Goal: Information Seeking & Learning: Learn about a topic

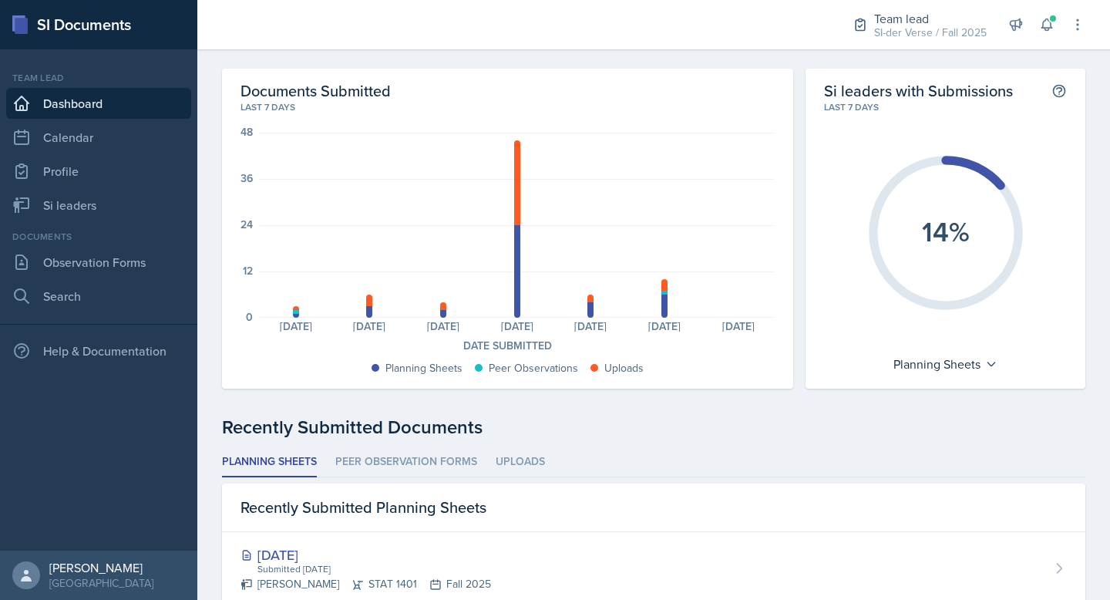
scroll to position [27, 0]
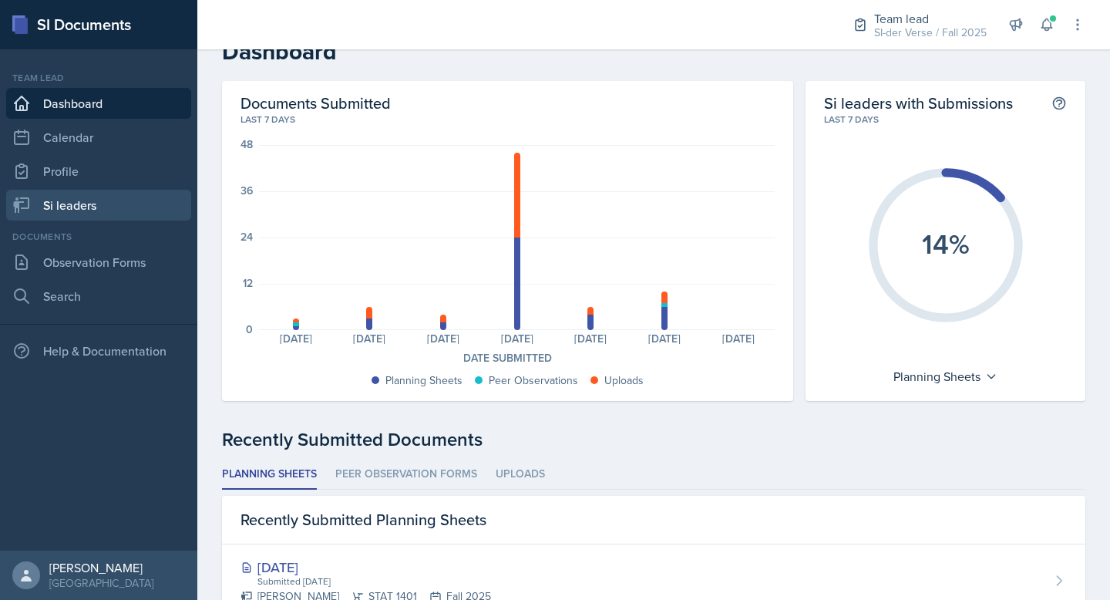
click at [96, 192] on link "Si leaders" at bounding box center [98, 205] width 185 height 31
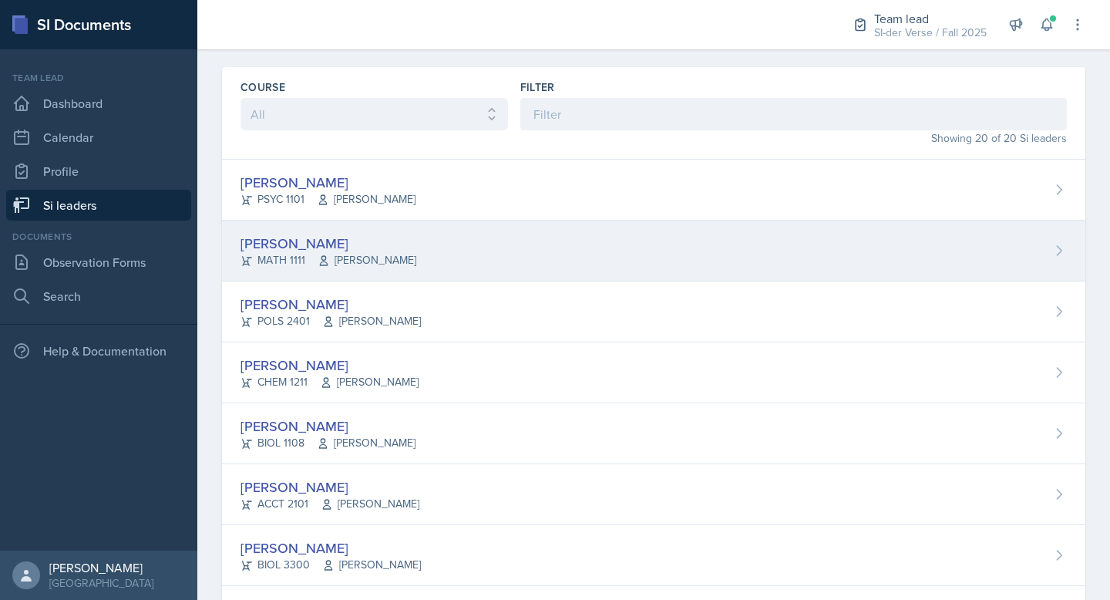
scroll to position [54, 0]
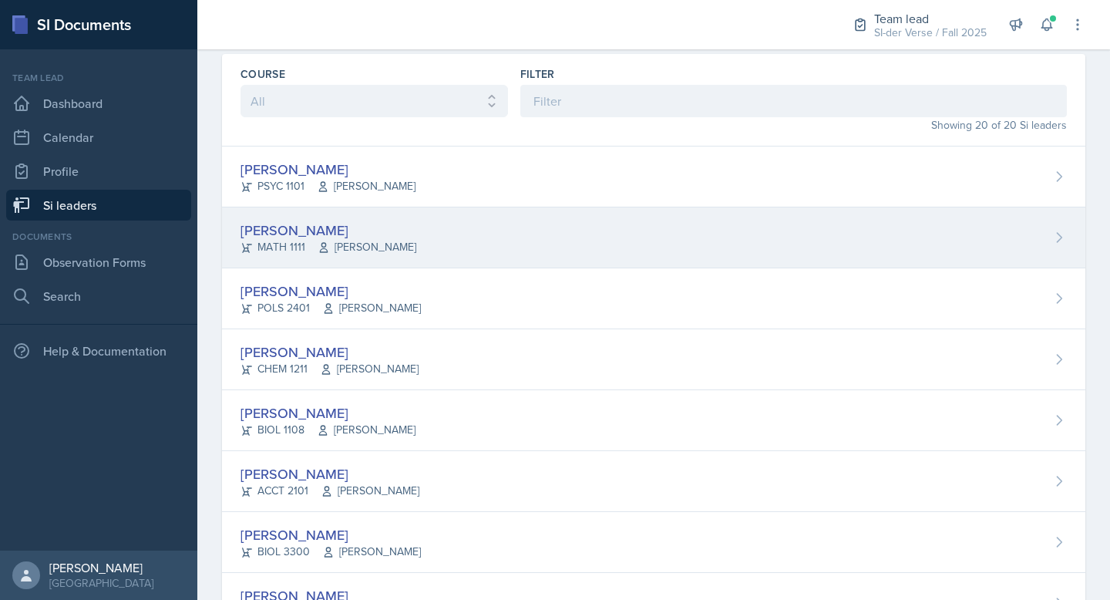
click at [290, 218] on div "Anna Bintliff MATH 1111 Yan Xia" at bounding box center [653, 237] width 863 height 61
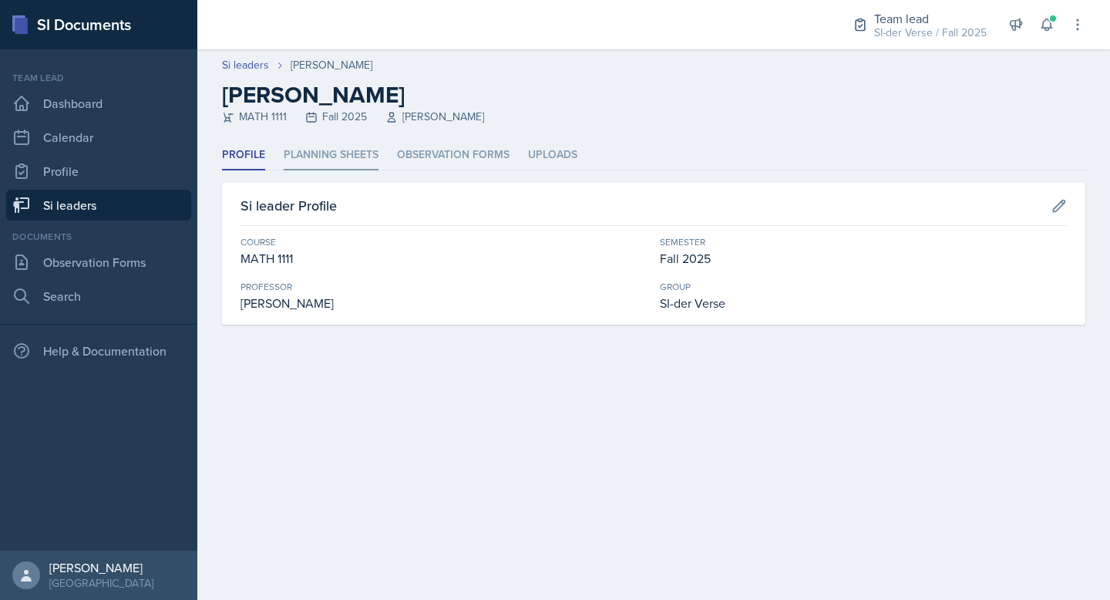
click at [355, 168] on li "Planning Sheets" at bounding box center [331, 155] width 95 height 30
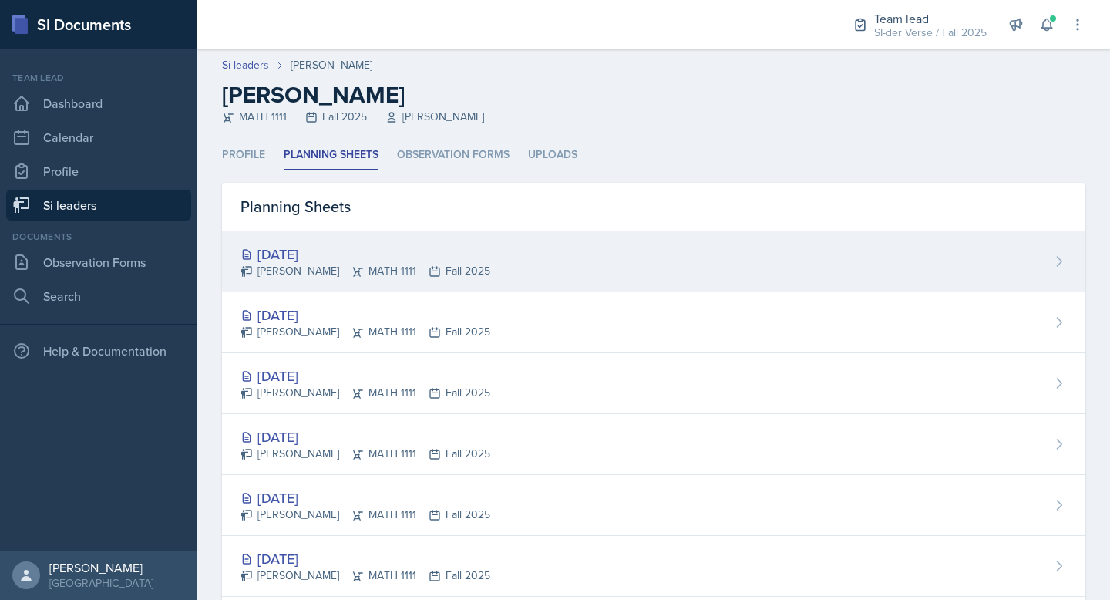
click at [322, 234] on div "Oct 9th, 2025 Anna Bintliff MATH 1111 Fall 2025" at bounding box center [653, 261] width 863 height 61
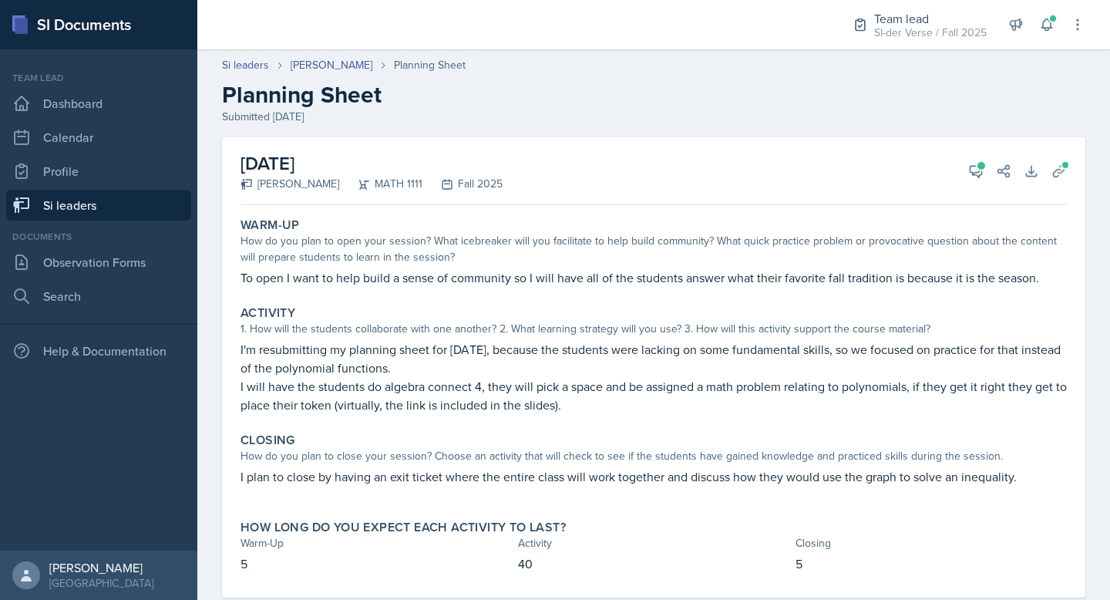
click at [70, 214] on link "Si leaders" at bounding box center [98, 205] width 185 height 31
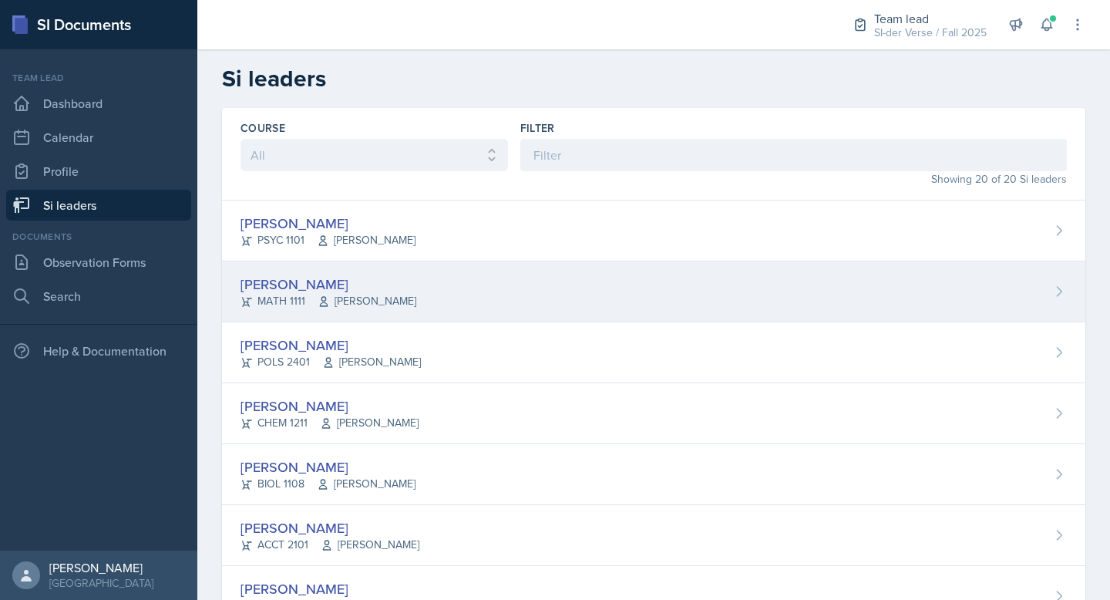
click at [335, 271] on div "Anna Bintliff MATH 1111 Yan Xia" at bounding box center [653, 291] width 863 height 61
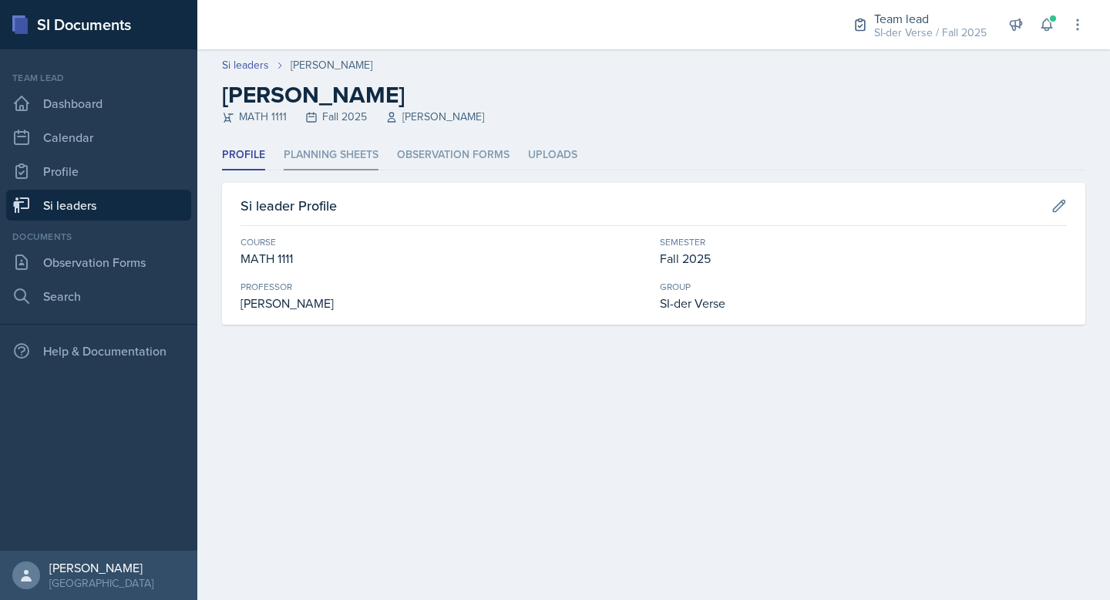
click at [342, 151] on li "Planning Sheets" at bounding box center [331, 155] width 95 height 30
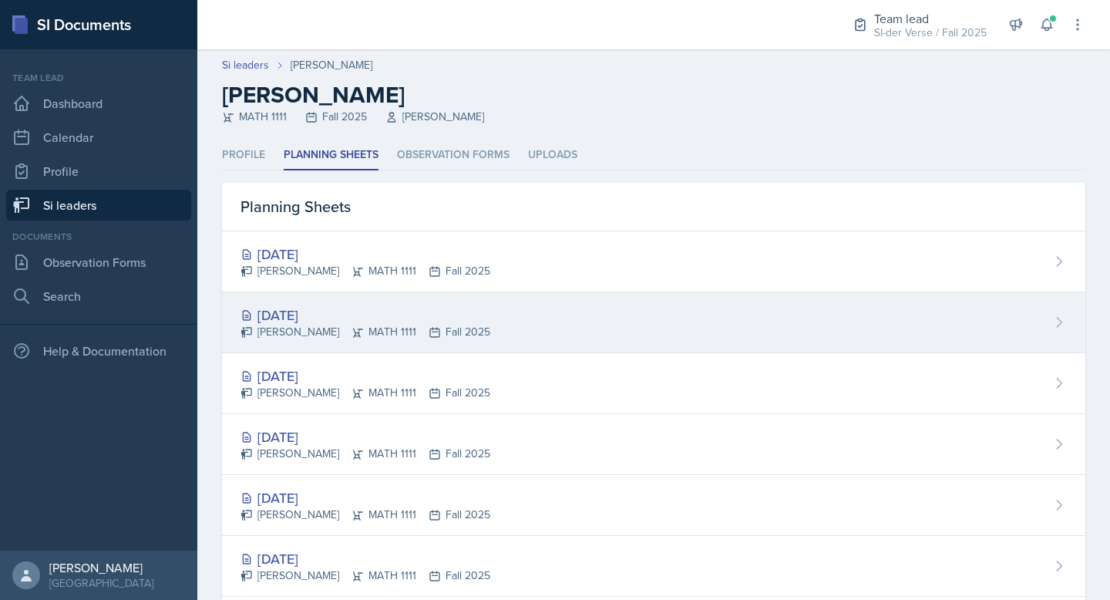
click at [349, 310] on div "Oct 7th, 2025" at bounding box center [365, 314] width 250 height 21
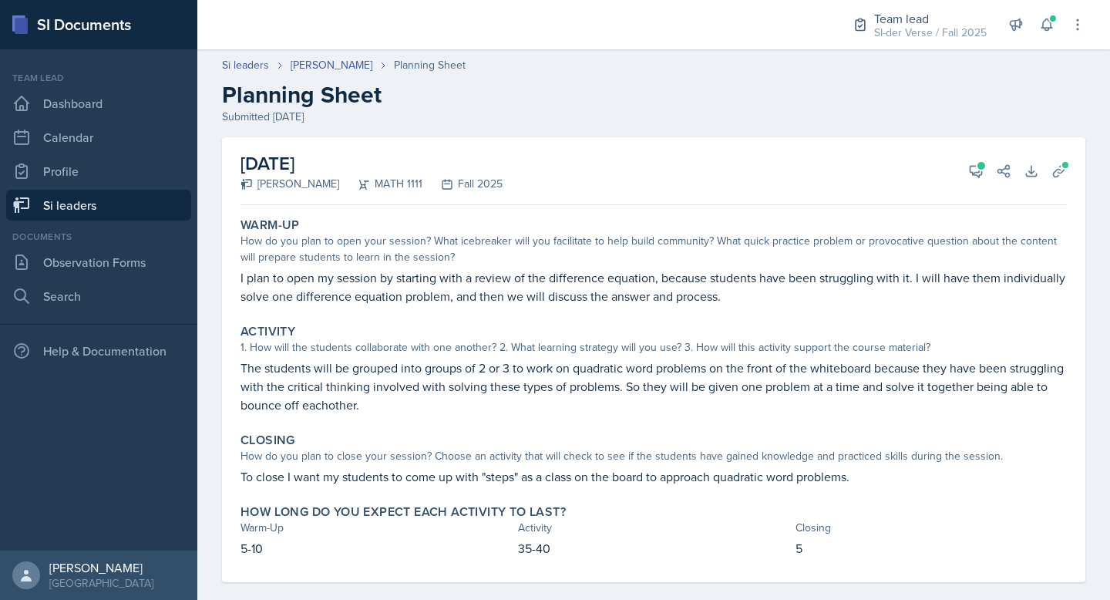
click at [99, 199] on link "Si leaders" at bounding box center [98, 205] width 185 height 31
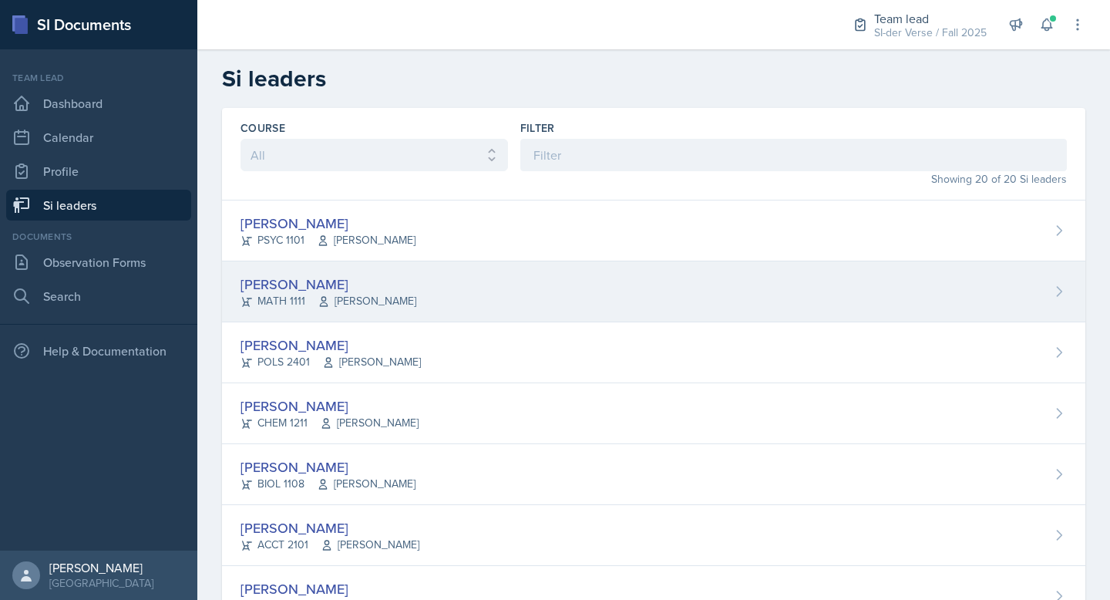
click at [337, 271] on div "Anna Bintliff MATH 1111 Yan Xia" at bounding box center [653, 291] width 863 height 61
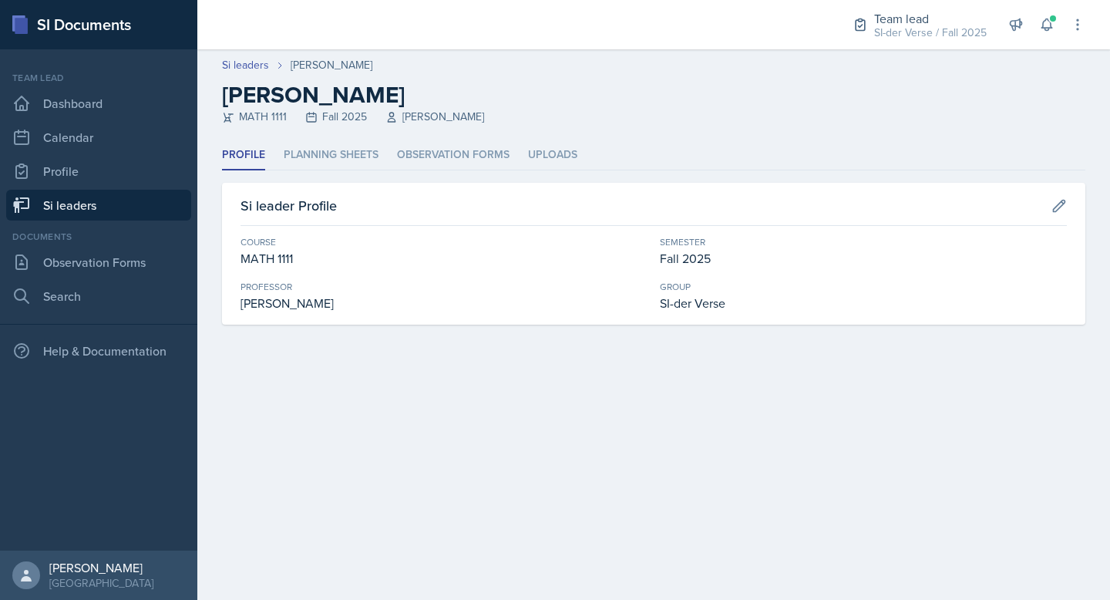
click at [76, 208] on link "Si leaders" at bounding box center [98, 205] width 185 height 31
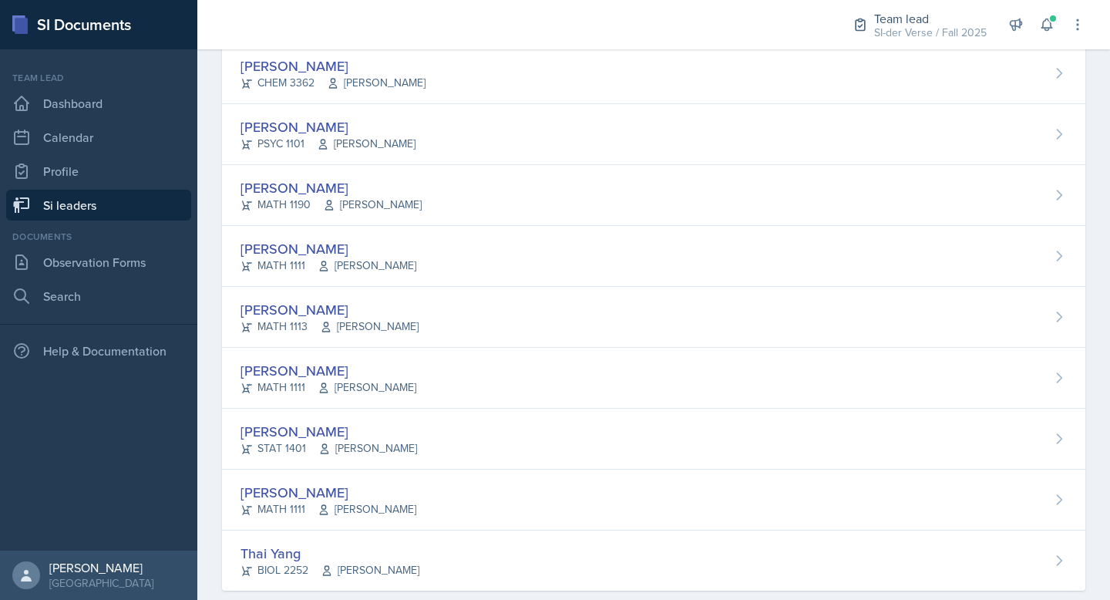
scroll to position [855, 0]
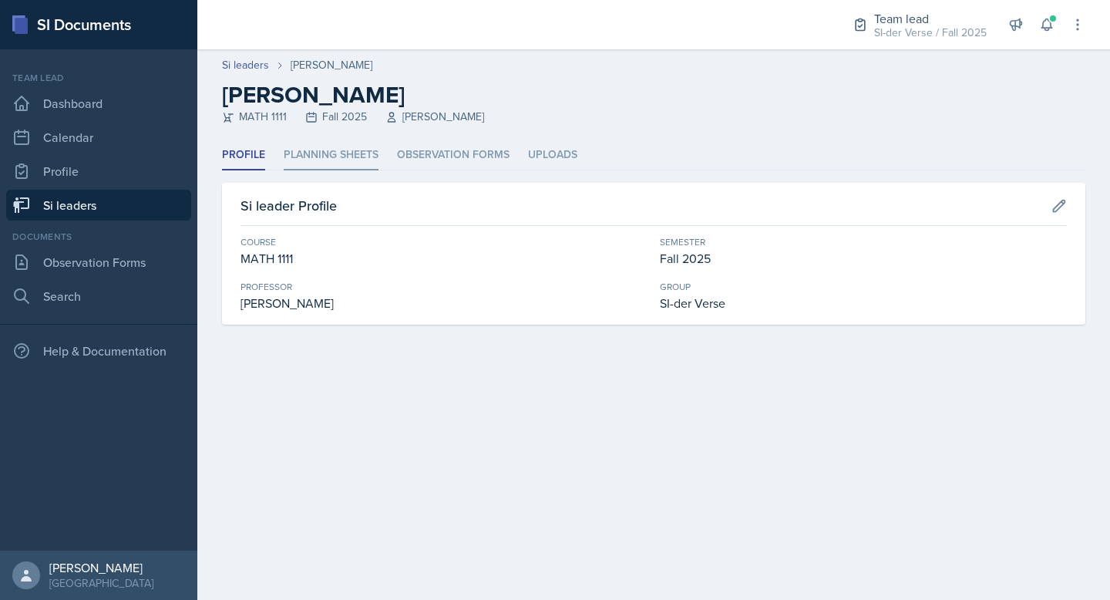
click at [338, 151] on li "Planning Sheets" at bounding box center [331, 155] width 95 height 30
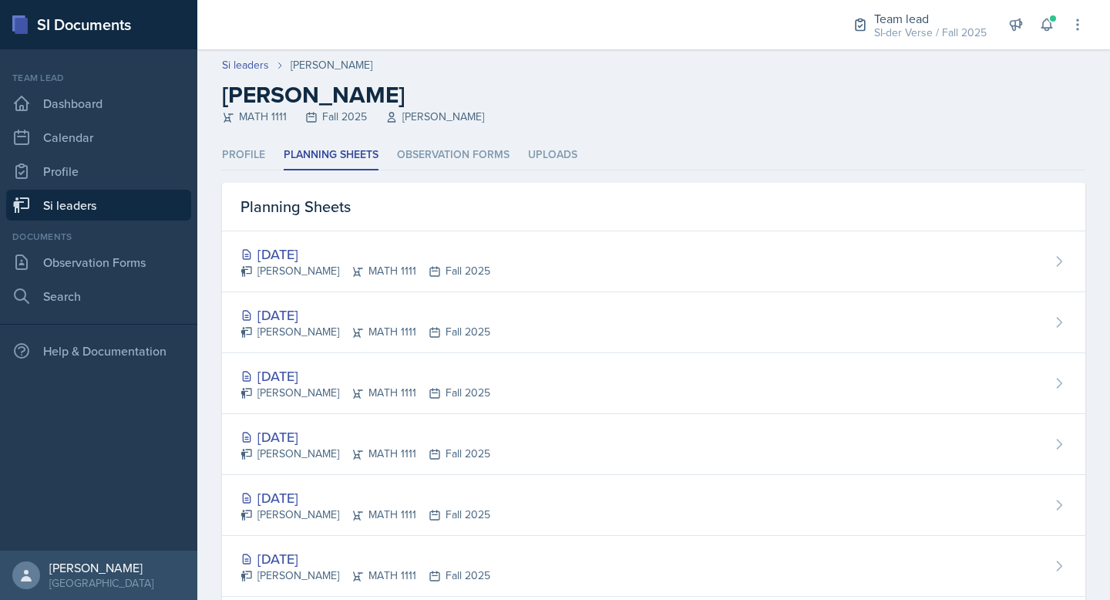
click at [86, 200] on link "Si leaders" at bounding box center [98, 205] width 185 height 31
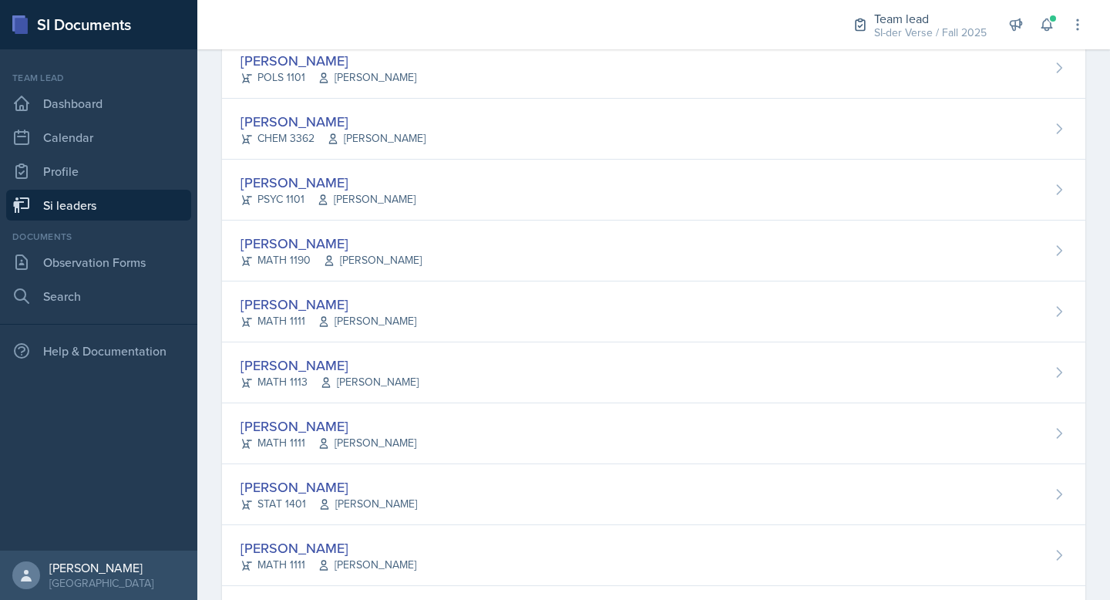
scroll to position [823, 0]
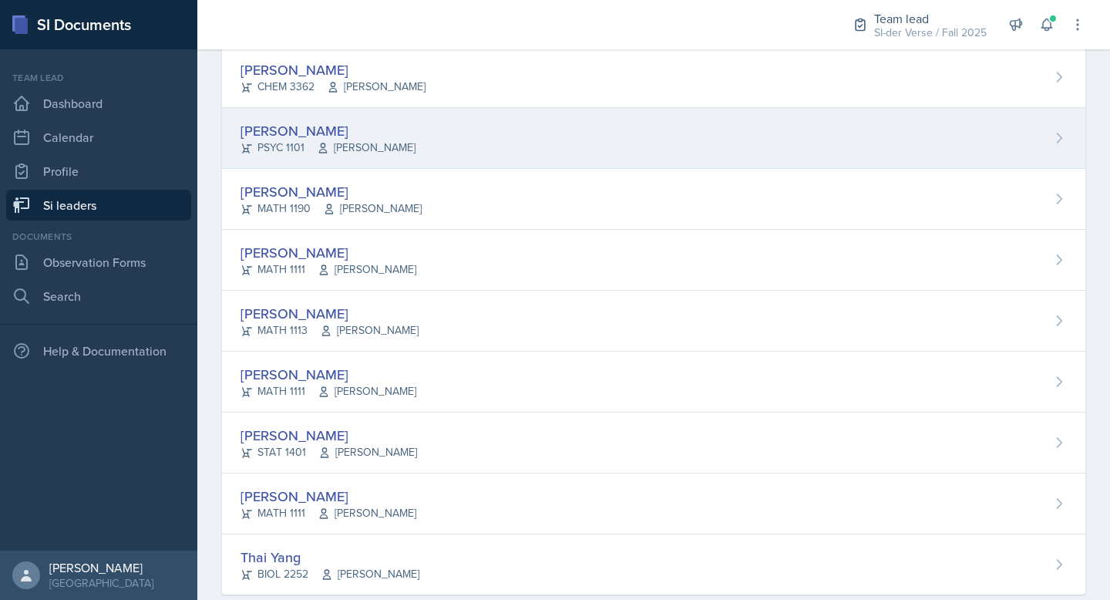
click at [392, 116] on div "Audrianna Kisley PSYC 1101 Andrew Crenshaw" at bounding box center [653, 138] width 863 height 61
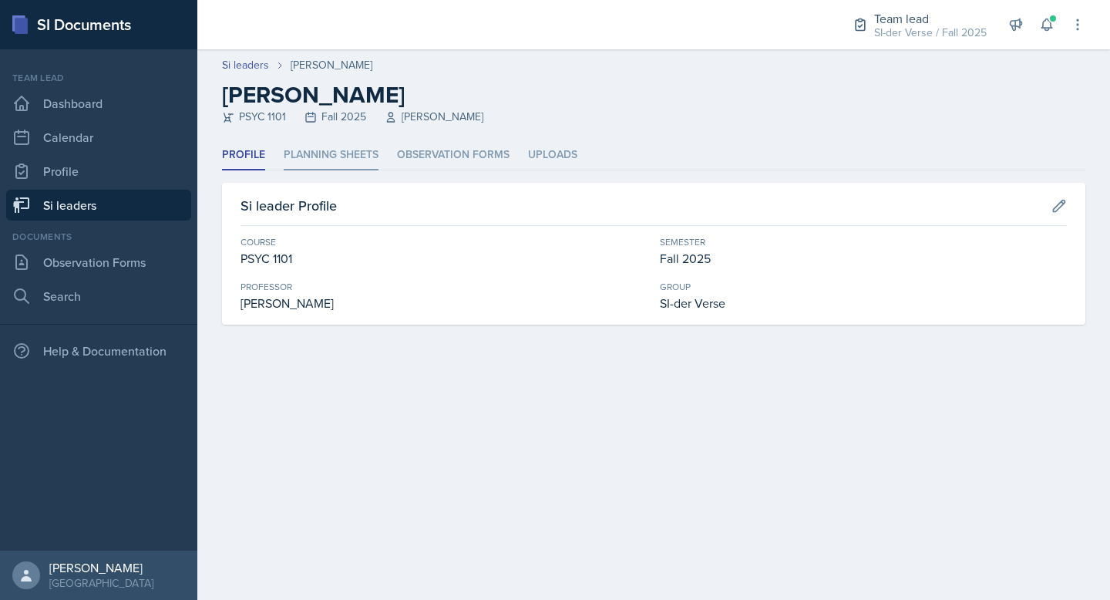
click at [321, 159] on li "Planning Sheets" at bounding box center [331, 155] width 95 height 30
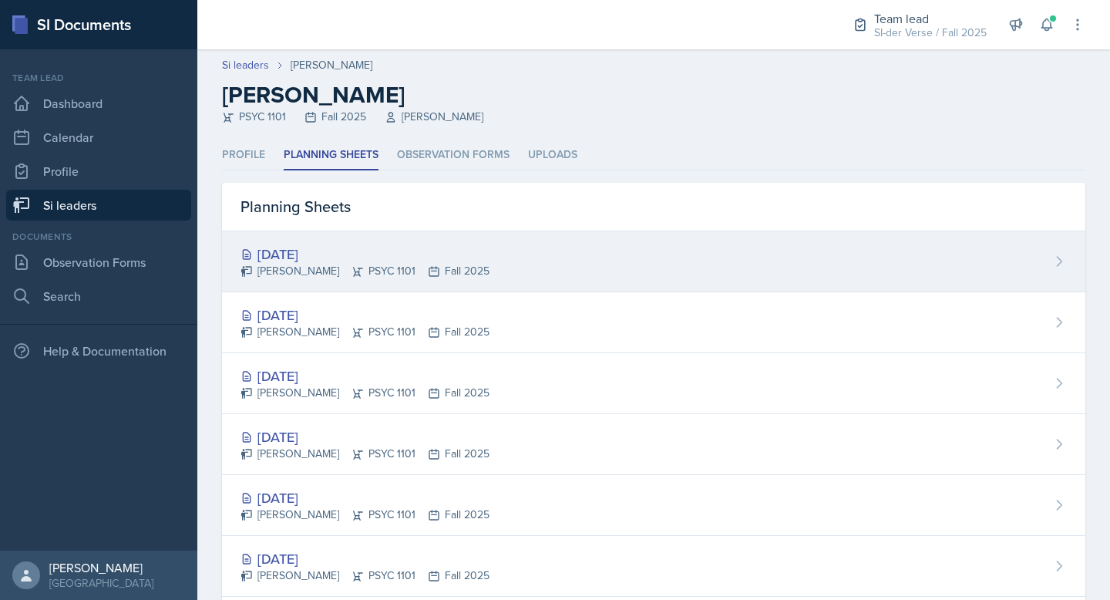
click at [300, 264] on div "Audrianna Kisley PSYC 1101 Fall 2025" at bounding box center [364, 271] width 249 height 16
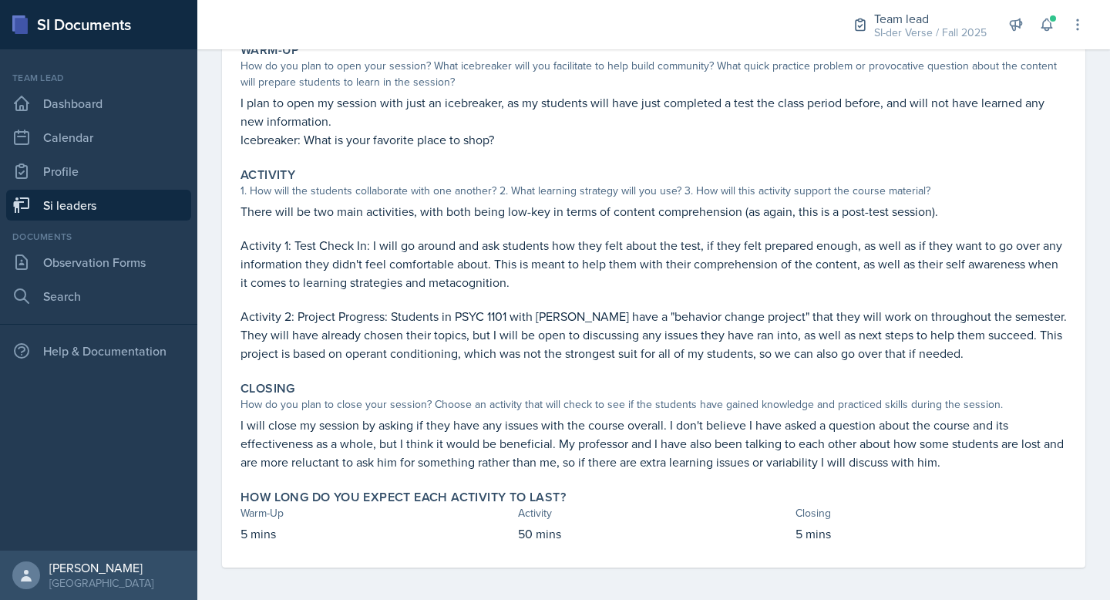
scroll to position [173, 0]
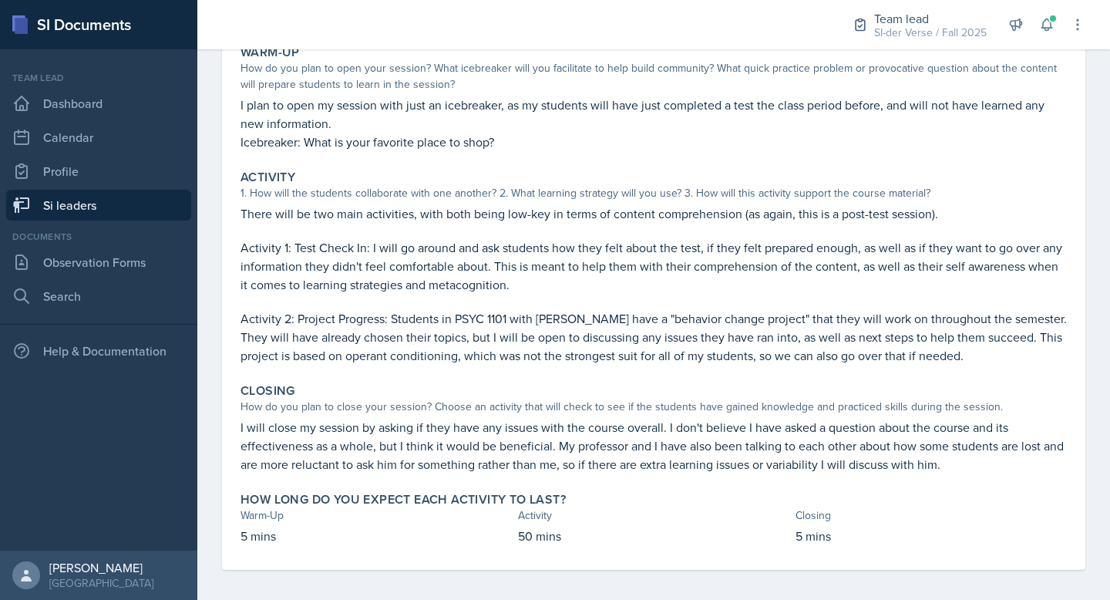
click at [91, 205] on link "Si leaders" at bounding box center [98, 205] width 185 height 31
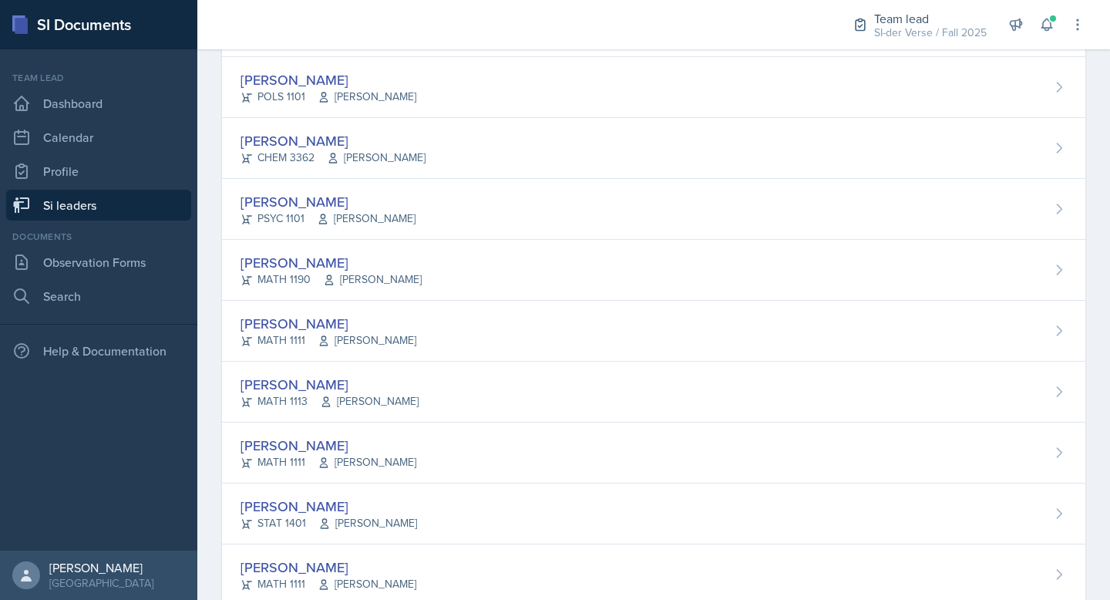
scroll to position [771, 0]
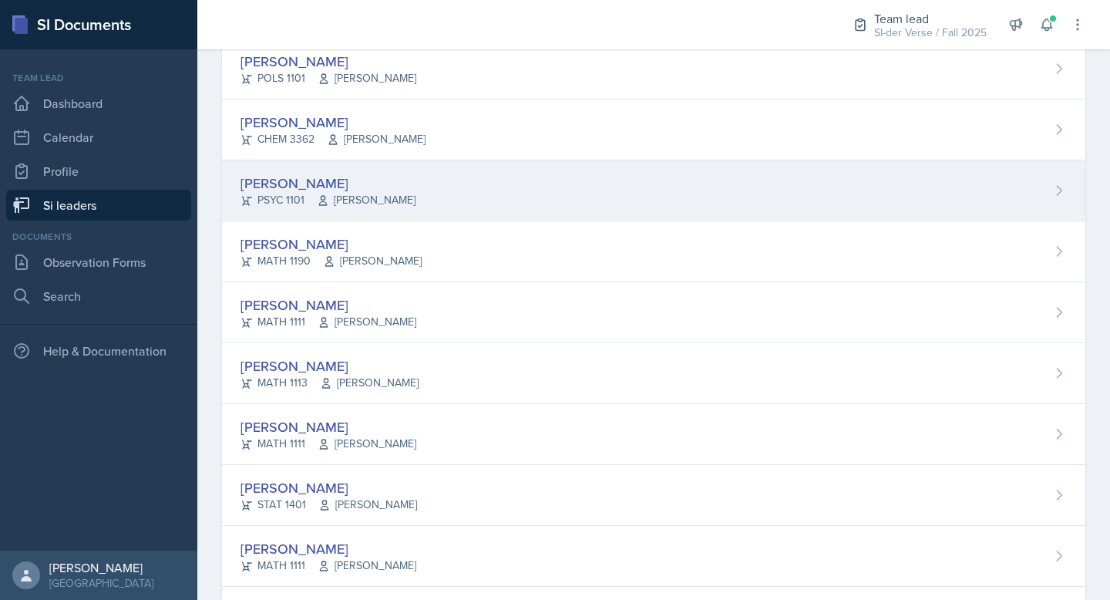
click at [356, 169] on div "Audrianna Kisley PSYC 1101 Andrew Crenshaw" at bounding box center [653, 190] width 863 height 61
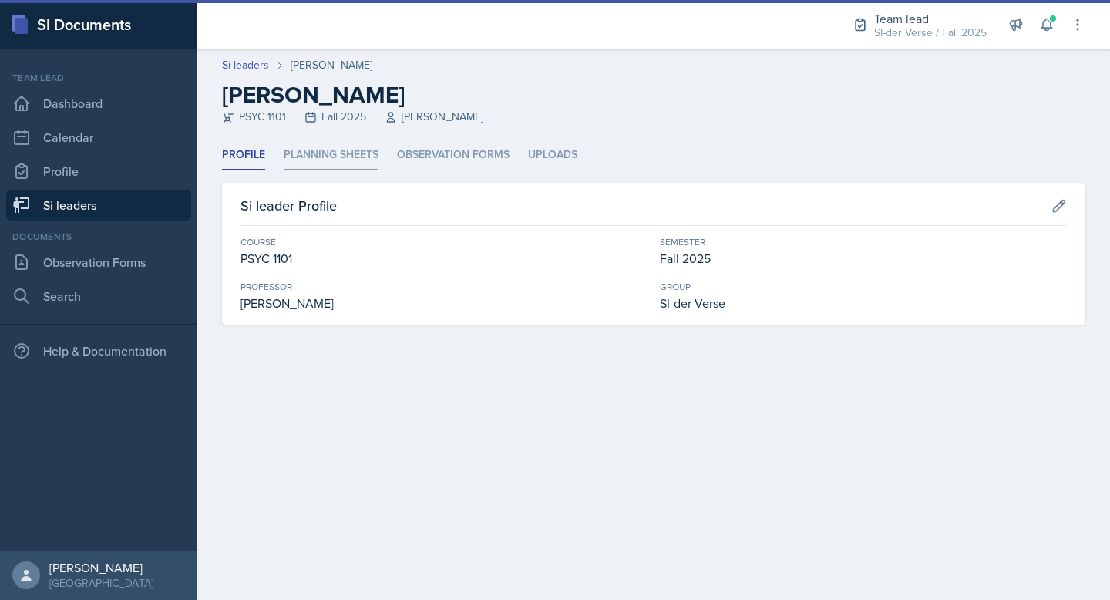
click at [342, 167] on li "Planning Sheets" at bounding box center [331, 155] width 95 height 30
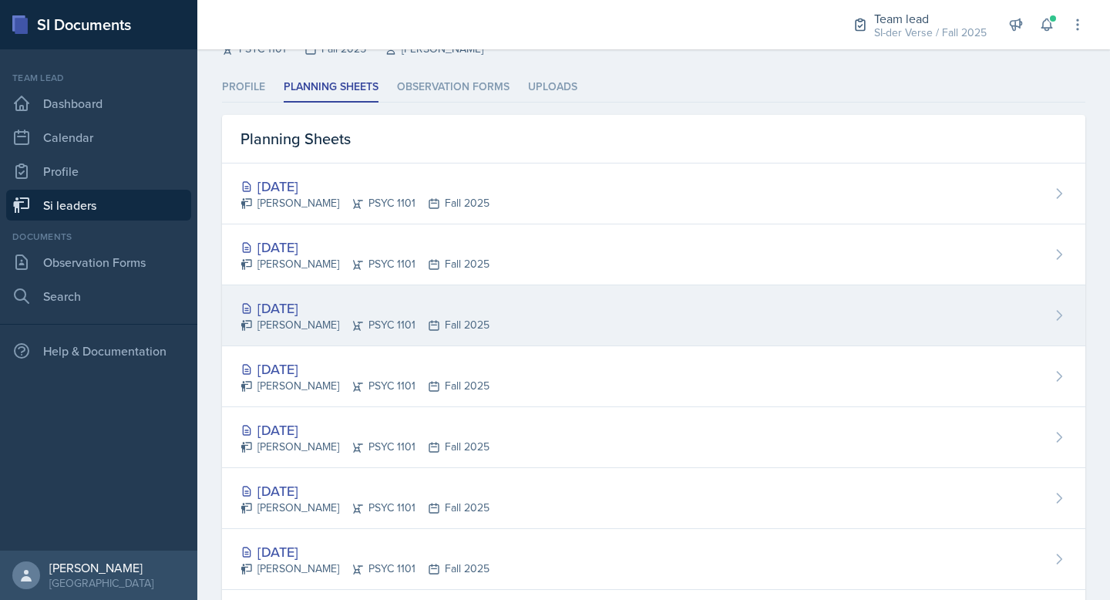
scroll to position [66, 0]
click at [296, 358] on div "Sep 30th, 2025 Audrianna Kisley PSYC 1101 Fall 2025" at bounding box center [653, 378] width 863 height 61
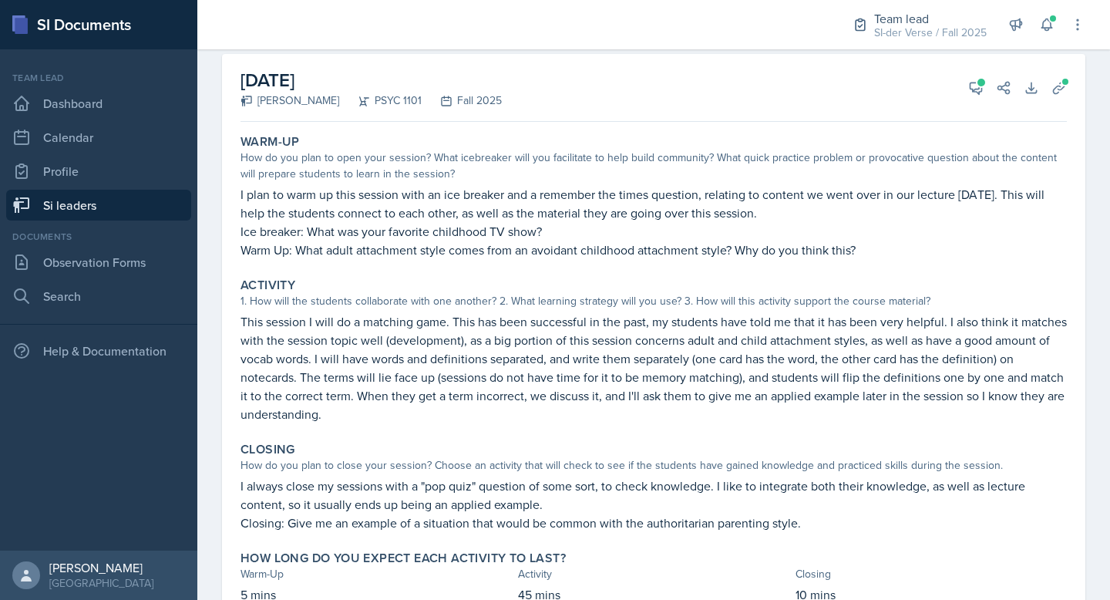
scroll to position [85, 0]
click at [1031, 82] on icon at bounding box center [1031, 86] width 10 height 10
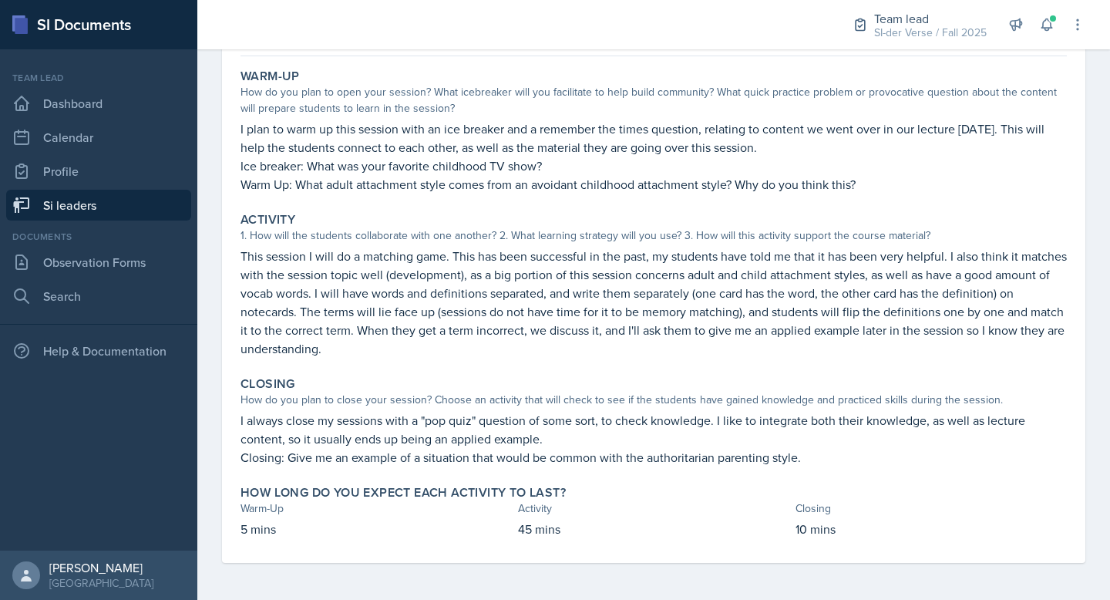
scroll to position [0, 0]
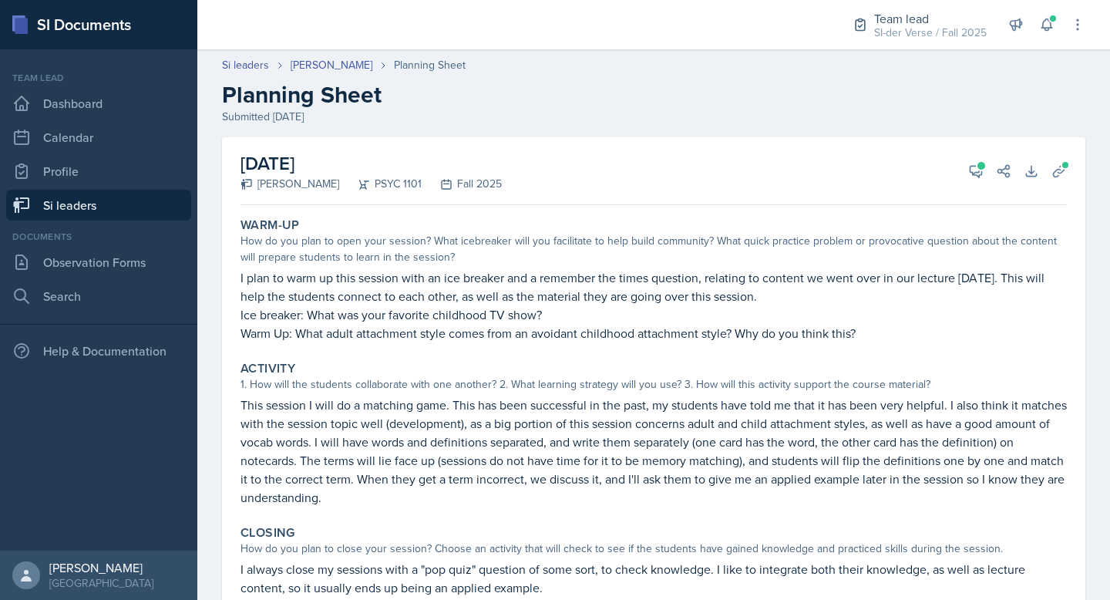
click at [545, 225] on div "Warm-Up" at bounding box center [653, 224] width 826 height 15
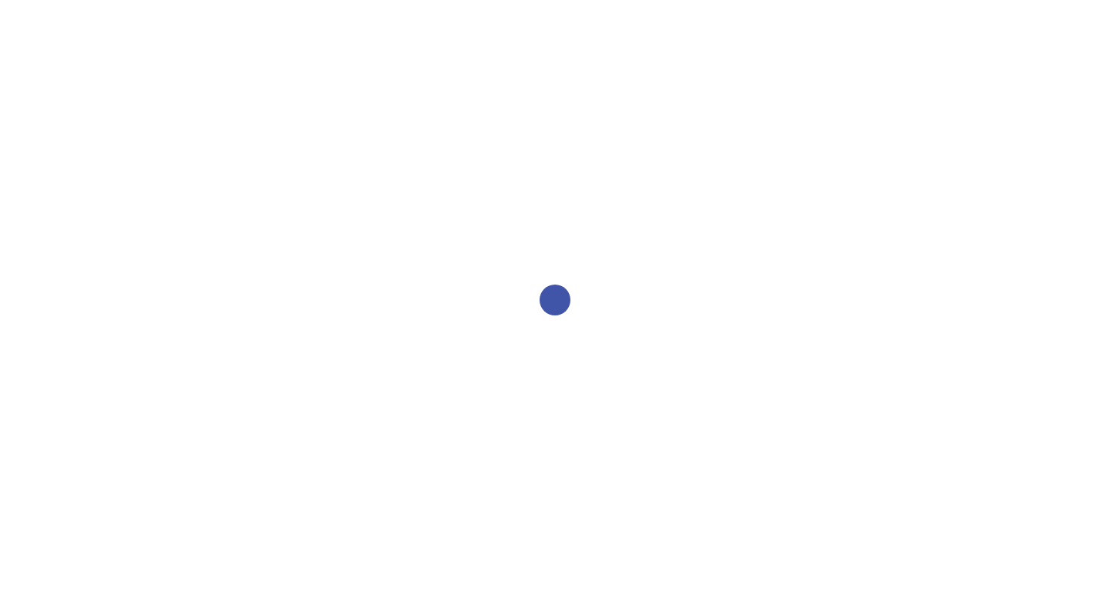
select select "2bed604d-1099-4043-b1bc-2365e8740244"
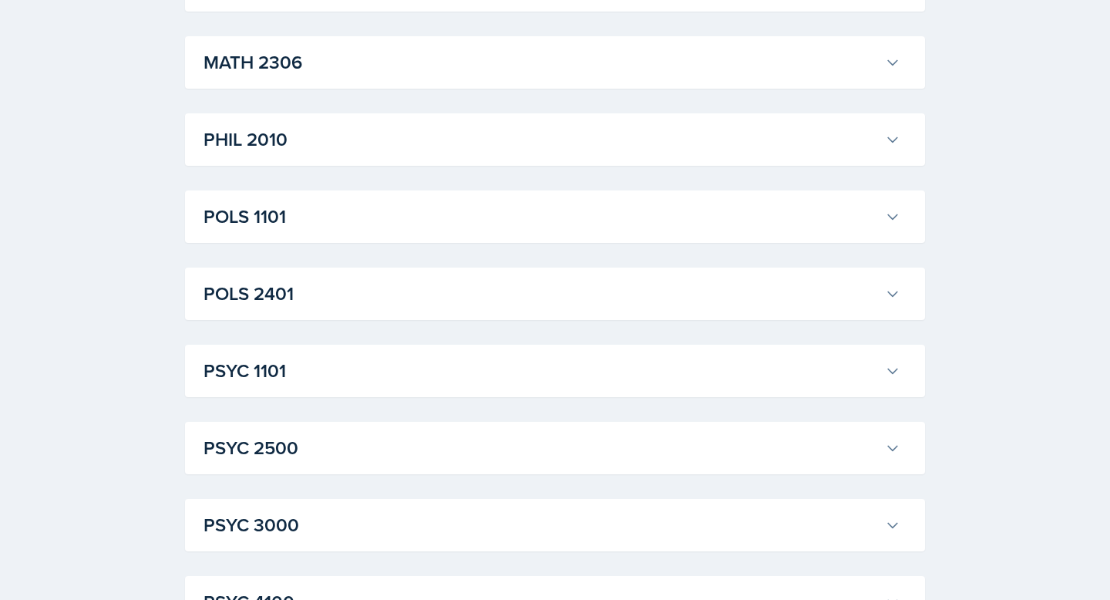
scroll to position [2157, 0]
